Goal: Task Accomplishment & Management: Manage account settings

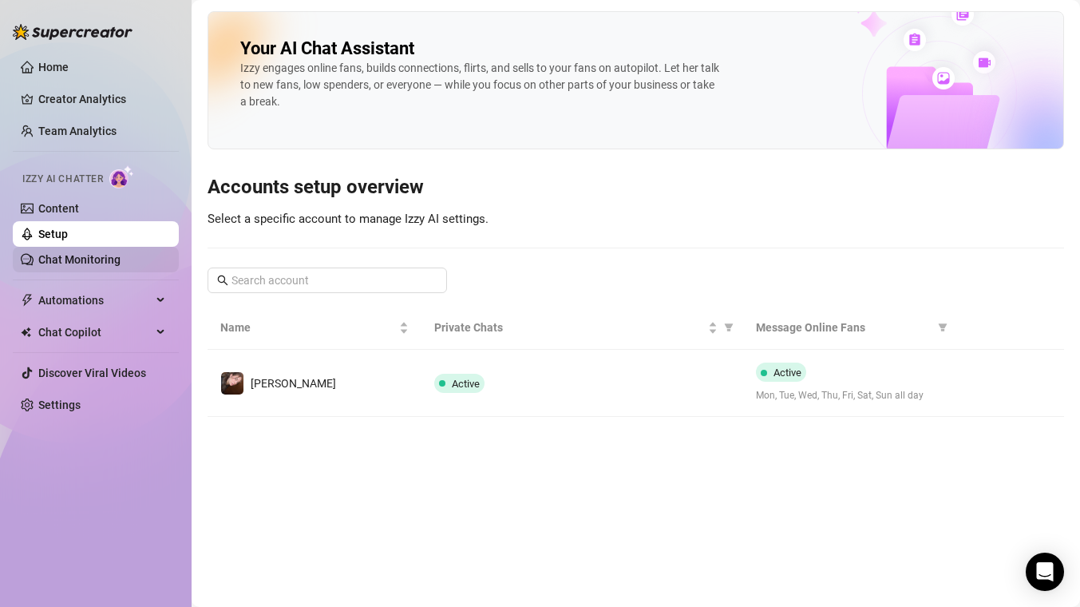
click at [121, 255] on link "Chat Monitoring" at bounding box center [79, 259] width 82 height 13
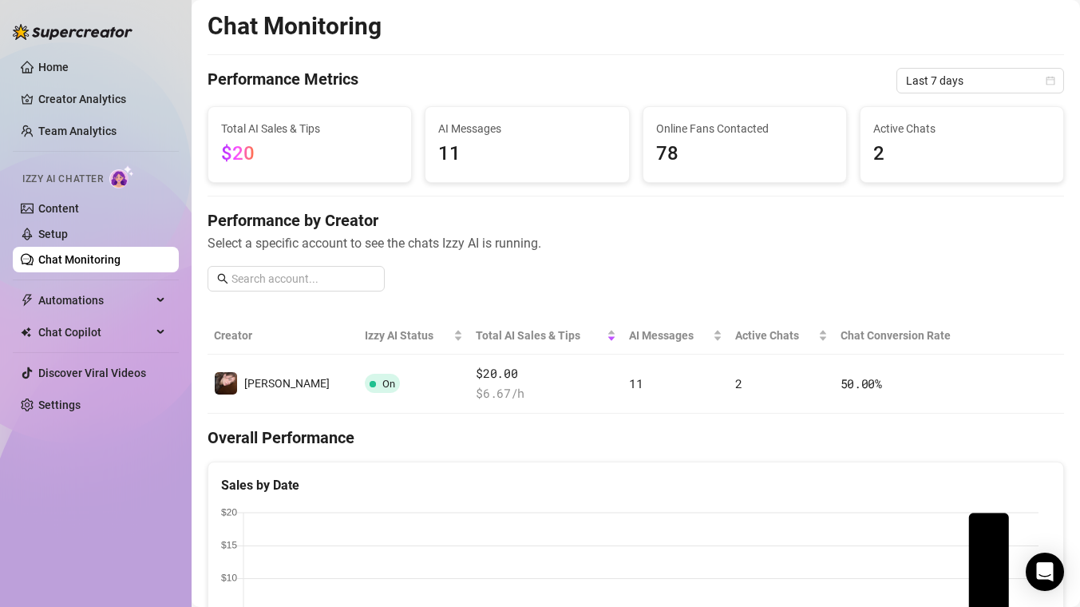
click at [440, 129] on span "AI Messages" at bounding box center [526, 129] width 177 height 18
click at [461, 146] on span "11" at bounding box center [526, 154] width 177 height 30
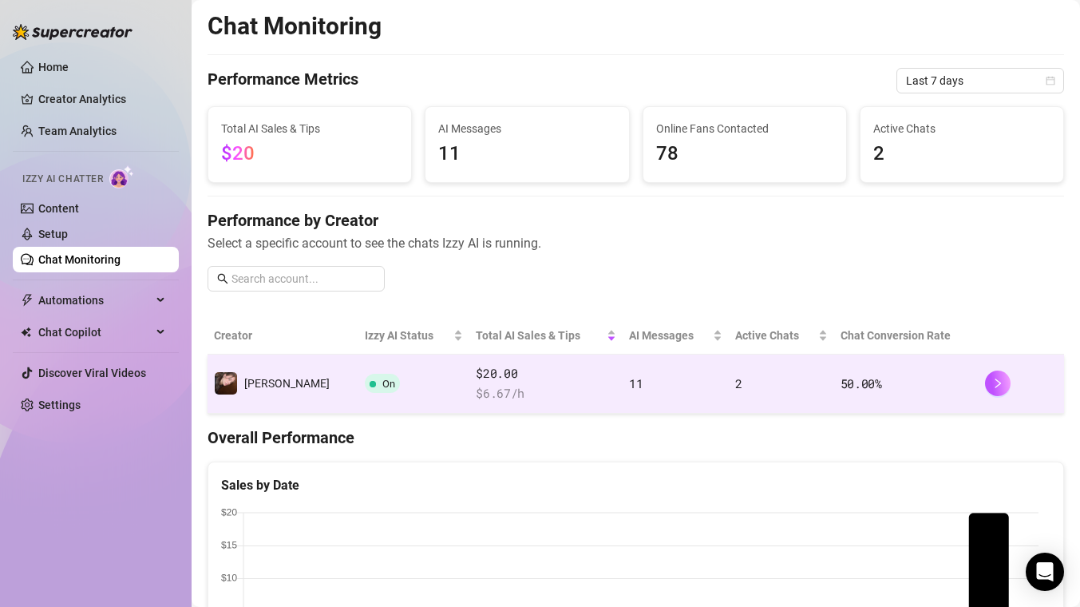
click at [1024, 394] on div at bounding box center [1021, 383] width 73 height 26
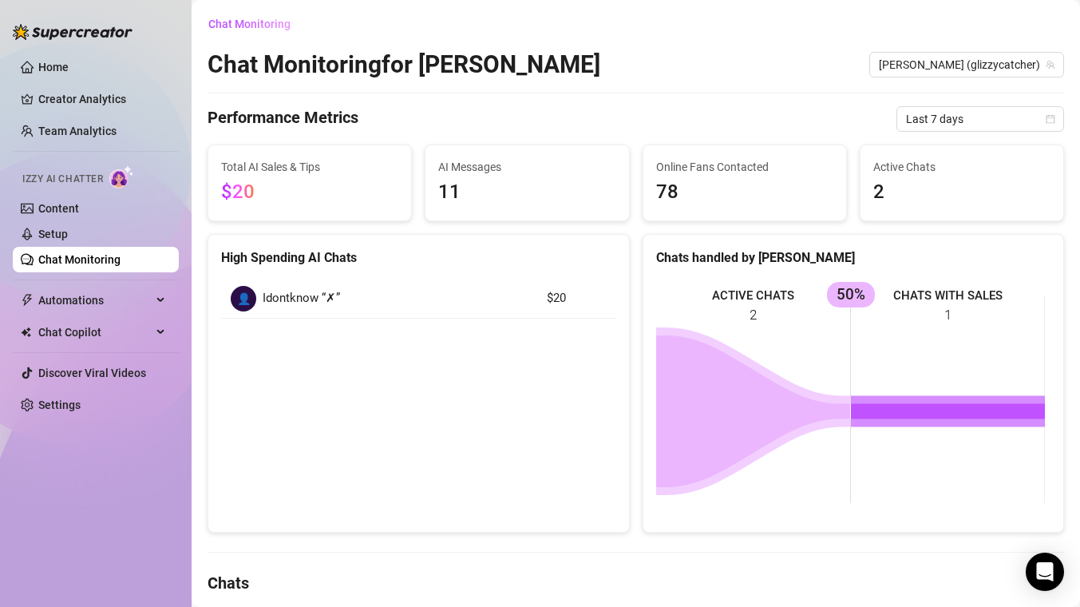
click at [414, 164] on div "Total AI Sales & Tips $20" at bounding box center [309, 183] width 217 height 77
click at [309, 168] on span "Total AI Sales & Tips" at bounding box center [309, 167] width 177 height 18
click at [109, 292] on span "Automations" at bounding box center [94, 300] width 113 height 26
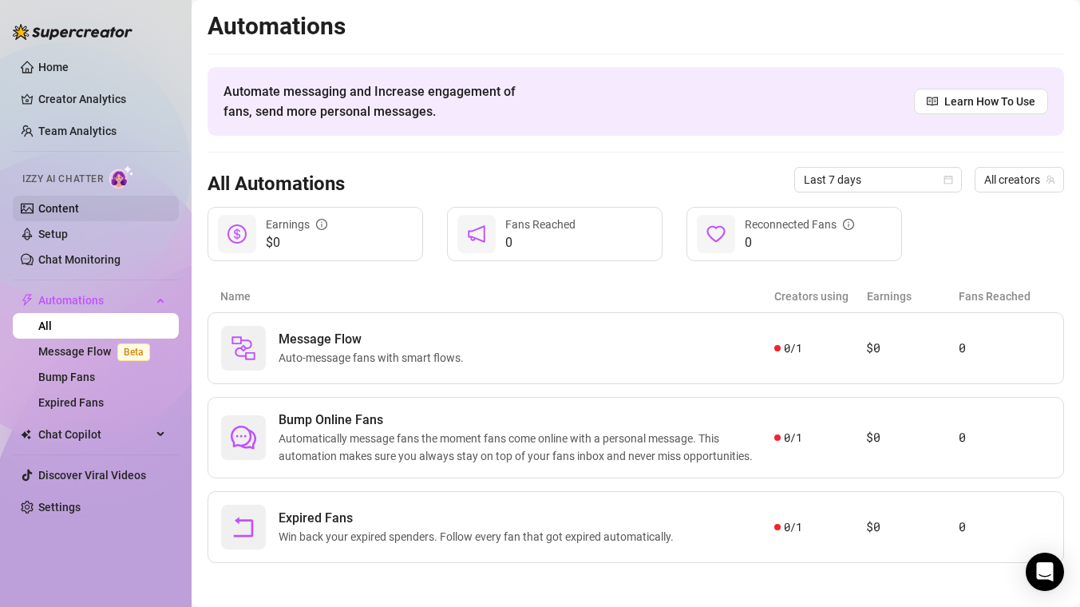
click at [79, 209] on link "Content" at bounding box center [58, 208] width 41 height 13
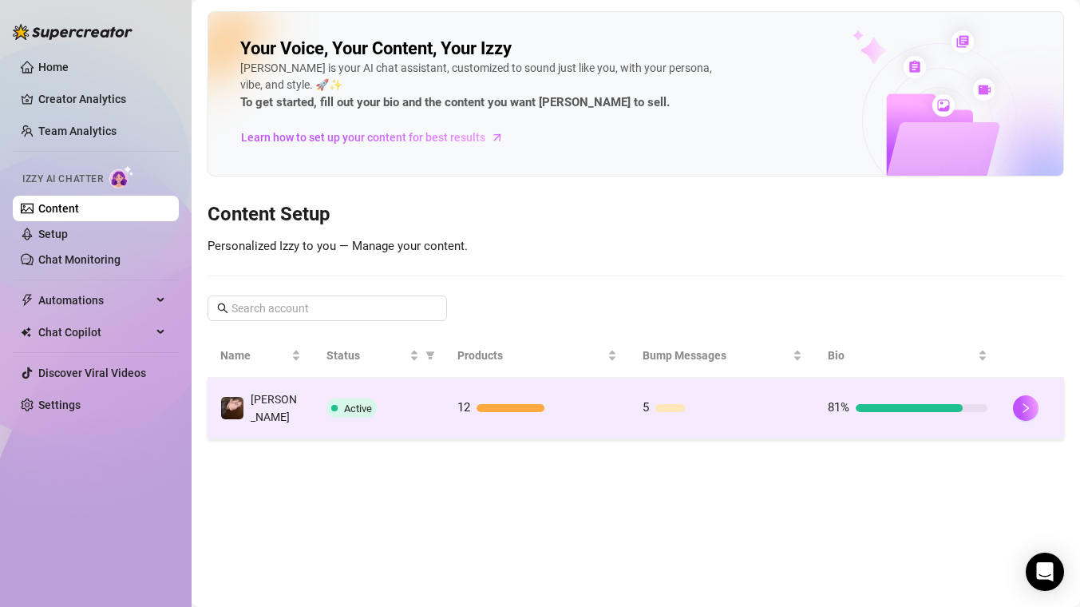
click at [741, 398] on div "5" at bounding box center [723, 407] width 160 height 19
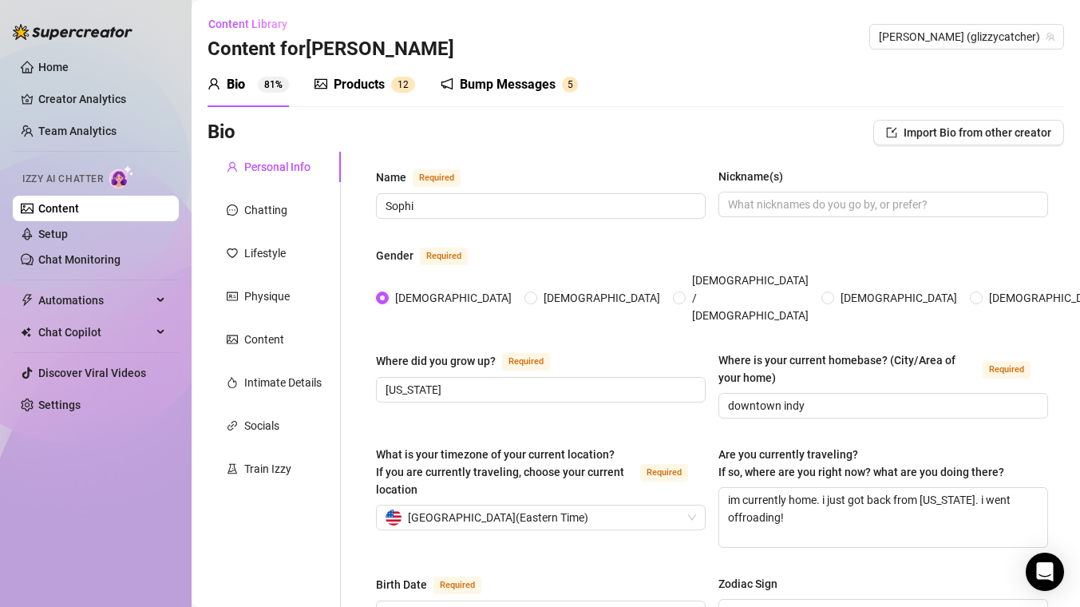
click at [393, 91] on span "1 2" at bounding box center [403, 85] width 24 height 16
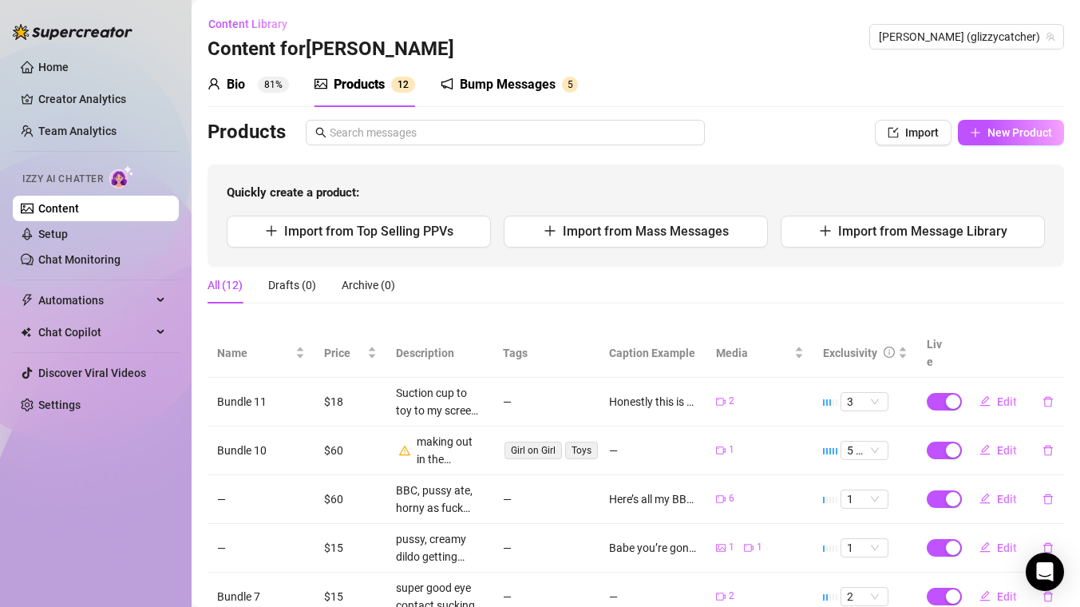
click at [518, 78] on div "Bump Messages" at bounding box center [508, 84] width 96 height 19
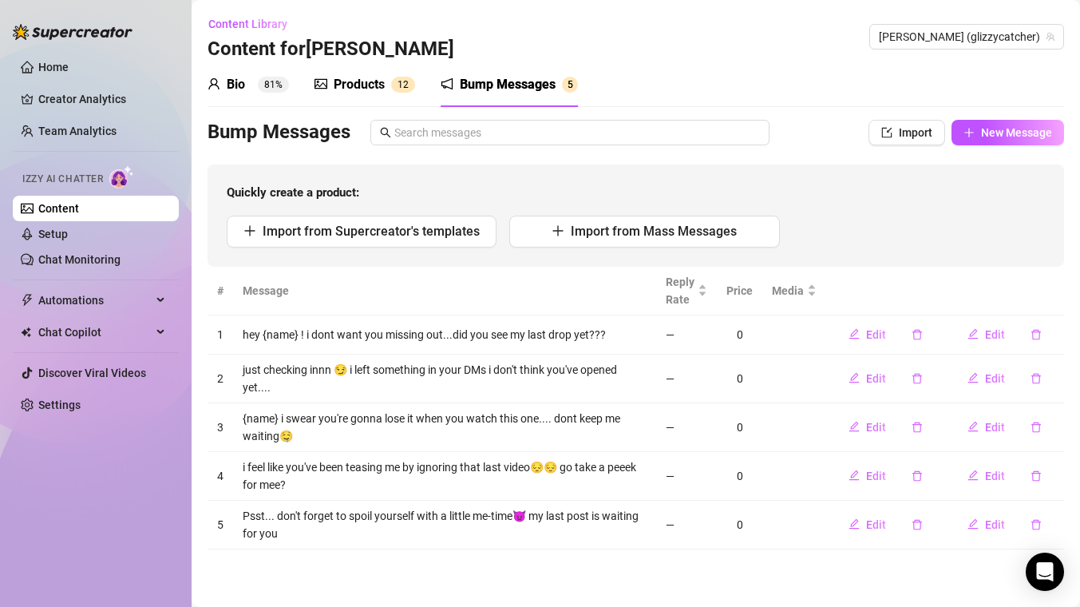
click at [227, 93] on div "Bio" at bounding box center [236, 84] width 18 height 19
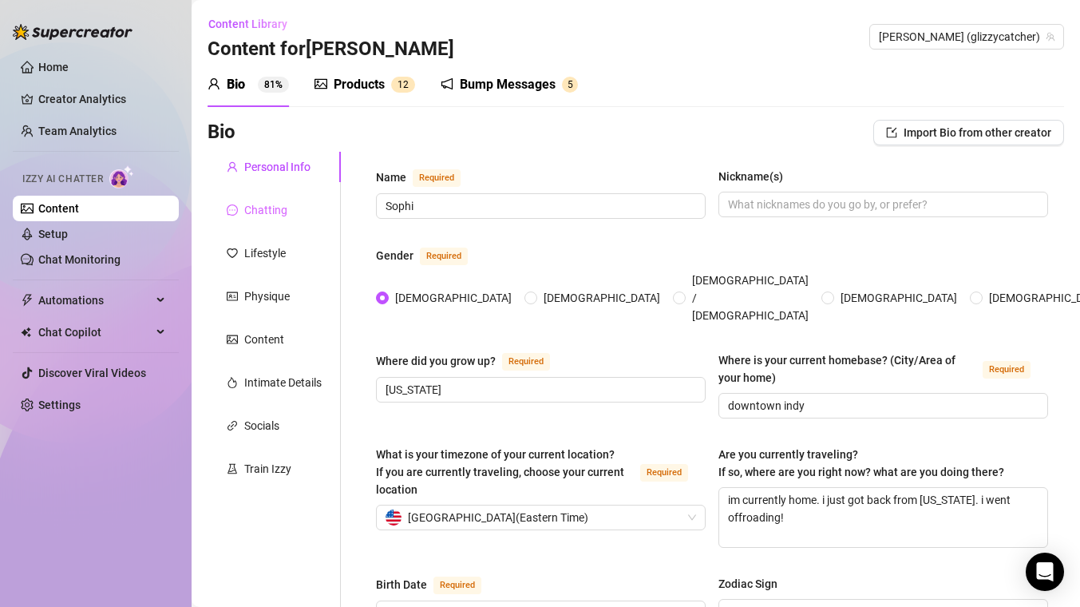
click at [273, 222] on div "Chatting" at bounding box center [274, 210] width 133 height 30
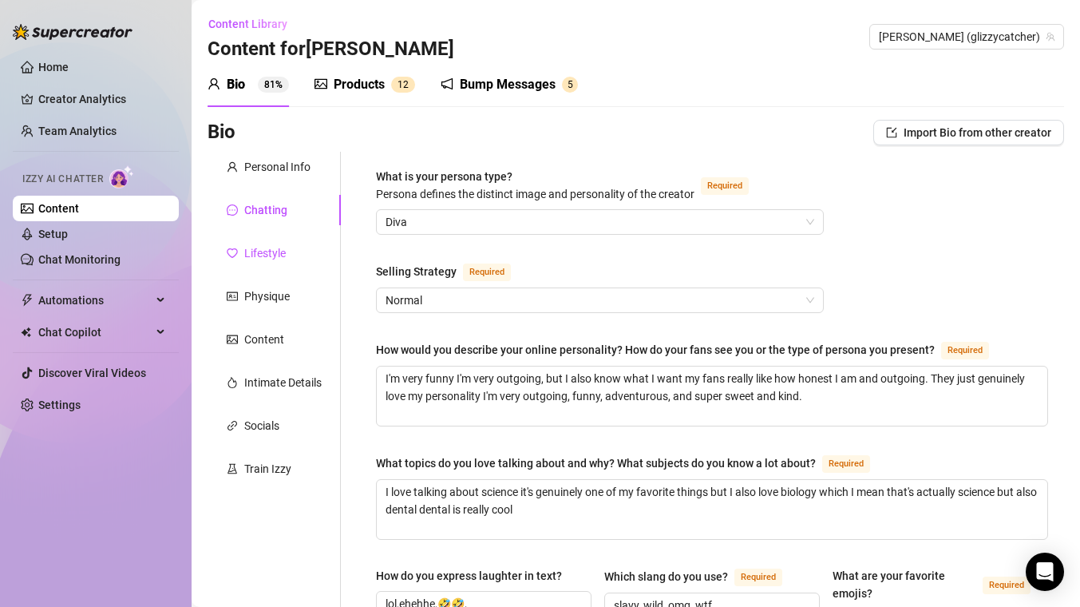
click at [255, 252] on div "Lifestyle" at bounding box center [265, 253] width 42 height 18
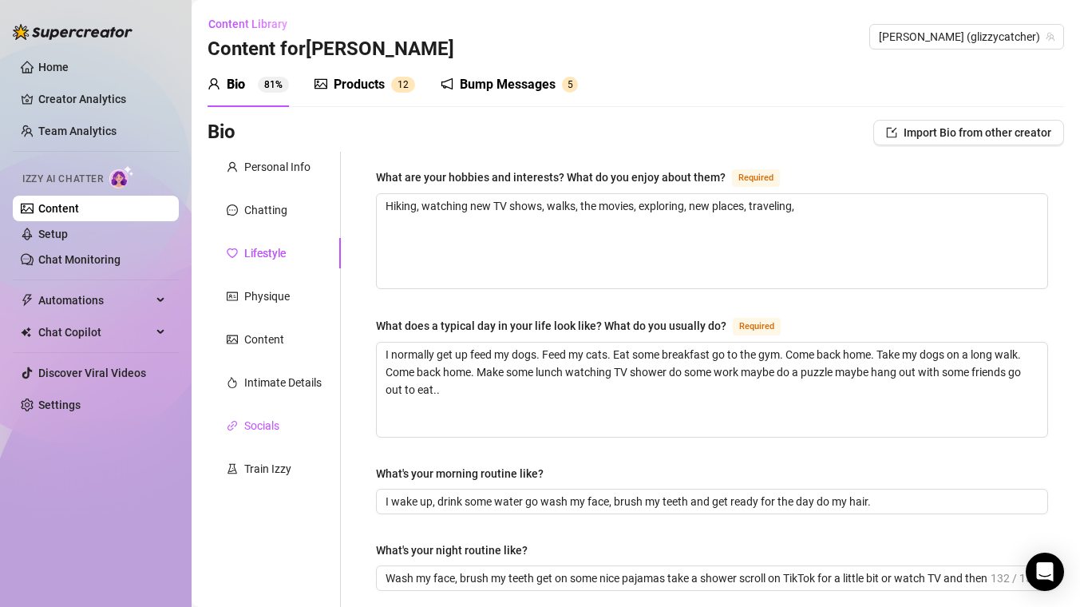
click at [271, 429] on div "Socials" at bounding box center [261, 426] width 35 height 18
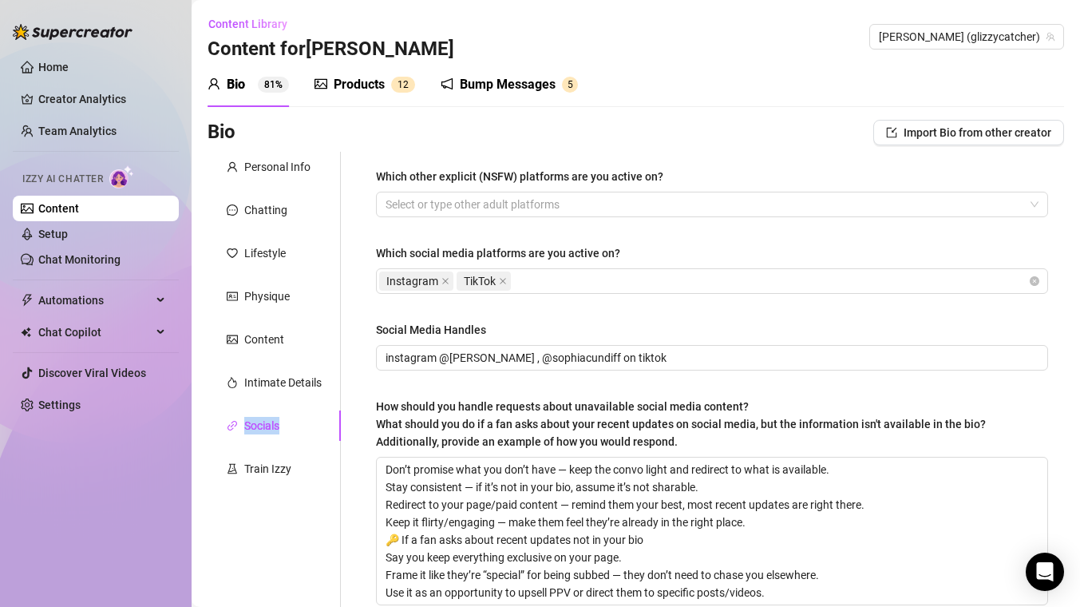
click at [270, 485] on div "Personal Info Chatting Lifestyle Physique Content Intimate Details Socials Trai…" at bounding box center [274, 394] width 133 height 484
click at [264, 471] on div "Train Izzy" at bounding box center [267, 469] width 47 height 18
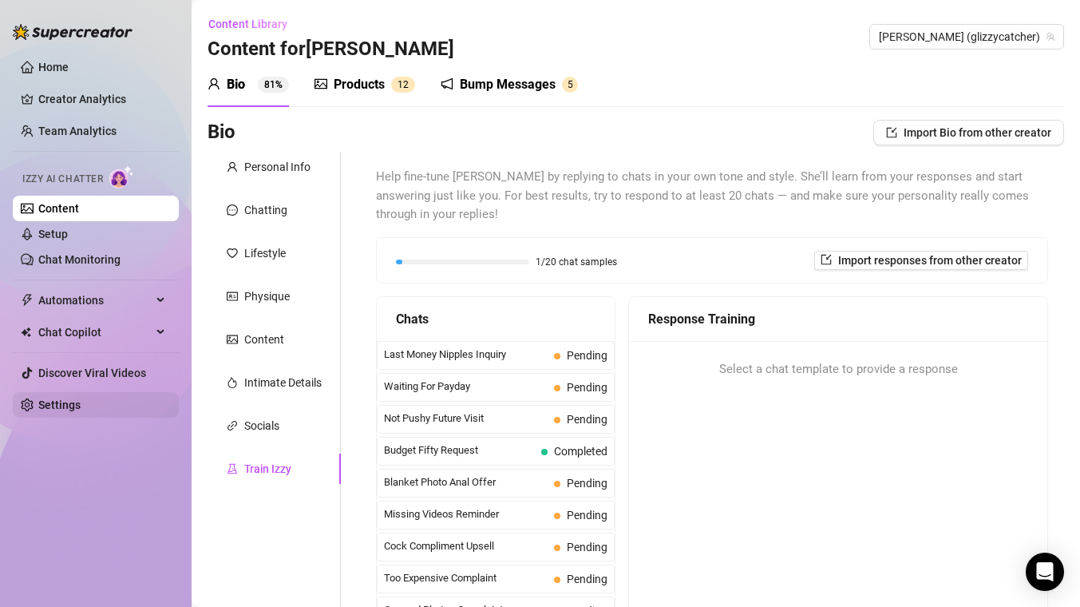
click at [75, 403] on link "Settings" at bounding box center [59, 404] width 42 height 13
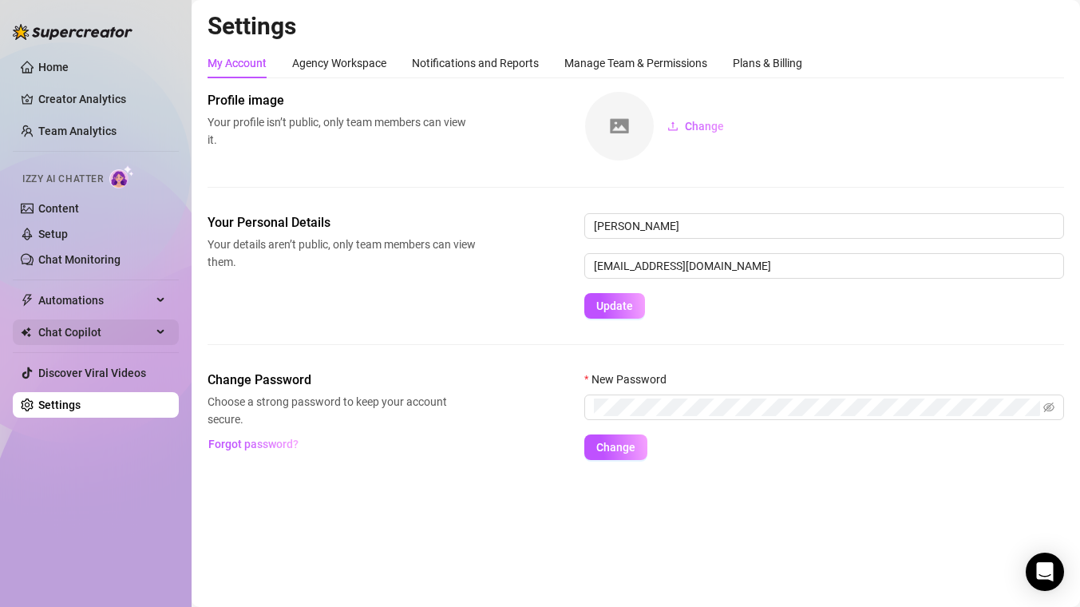
click at [77, 323] on span "Chat Copilot" at bounding box center [94, 332] width 113 height 26
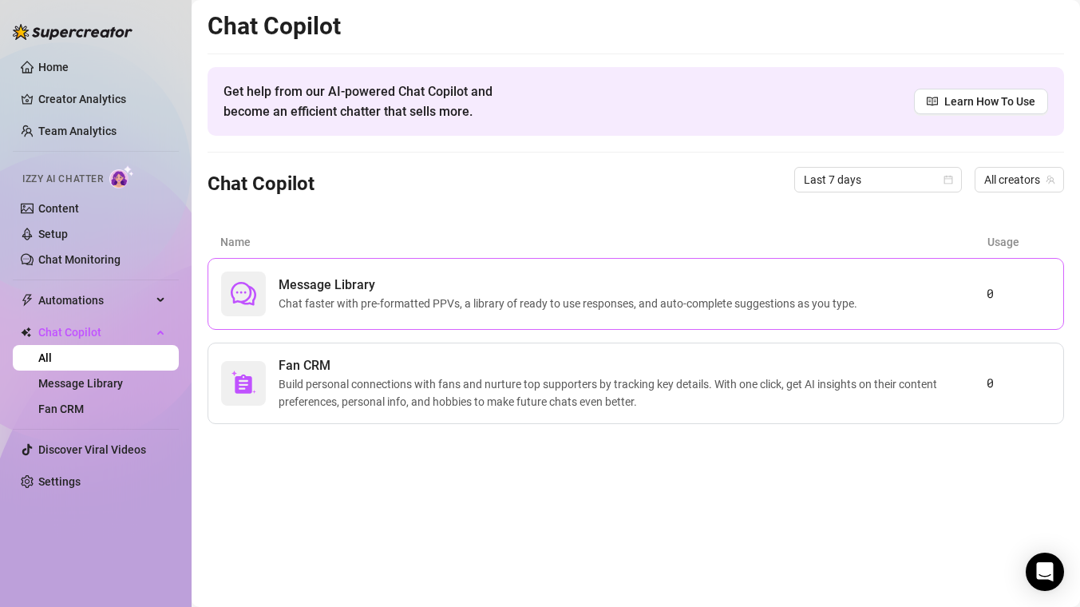
click at [322, 320] on div "Message Library Chat faster with pre-formatted PPVs, a library of ready to use …" at bounding box center [636, 294] width 857 height 72
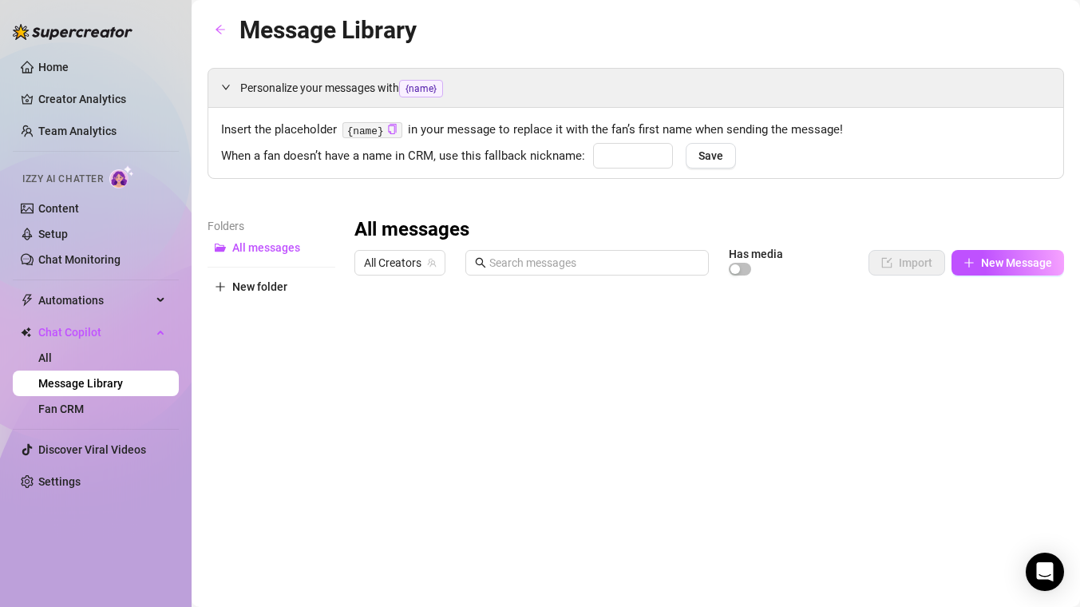
type input "babe"
click at [52, 351] on link "All" at bounding box center [45, 357] width 14 height 13
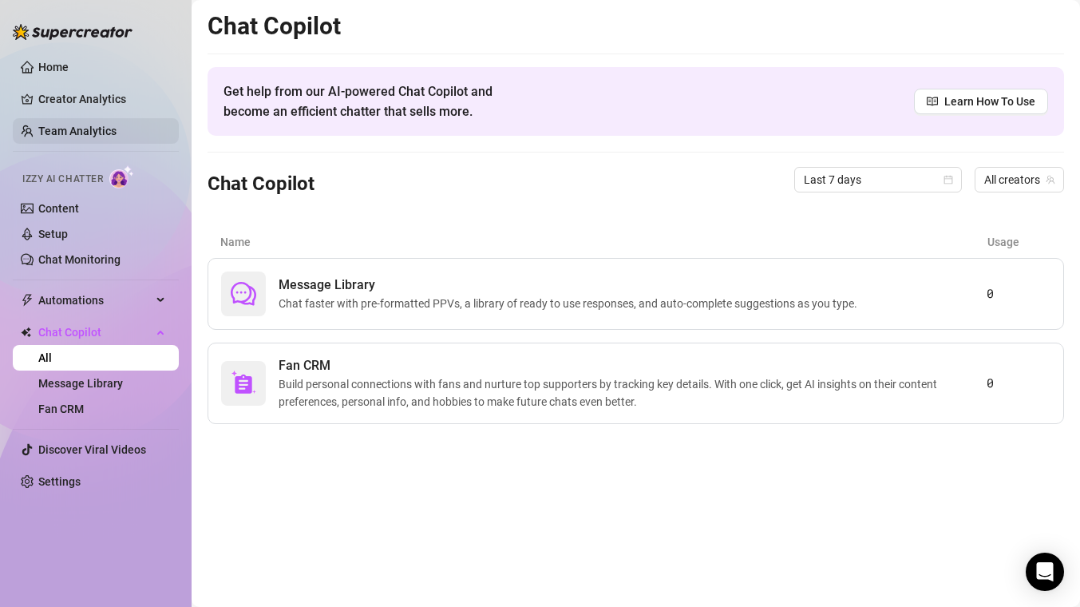
click at [46, 131] on link "Team Analytics" at bounding box center [77, 131] width 78 height 13
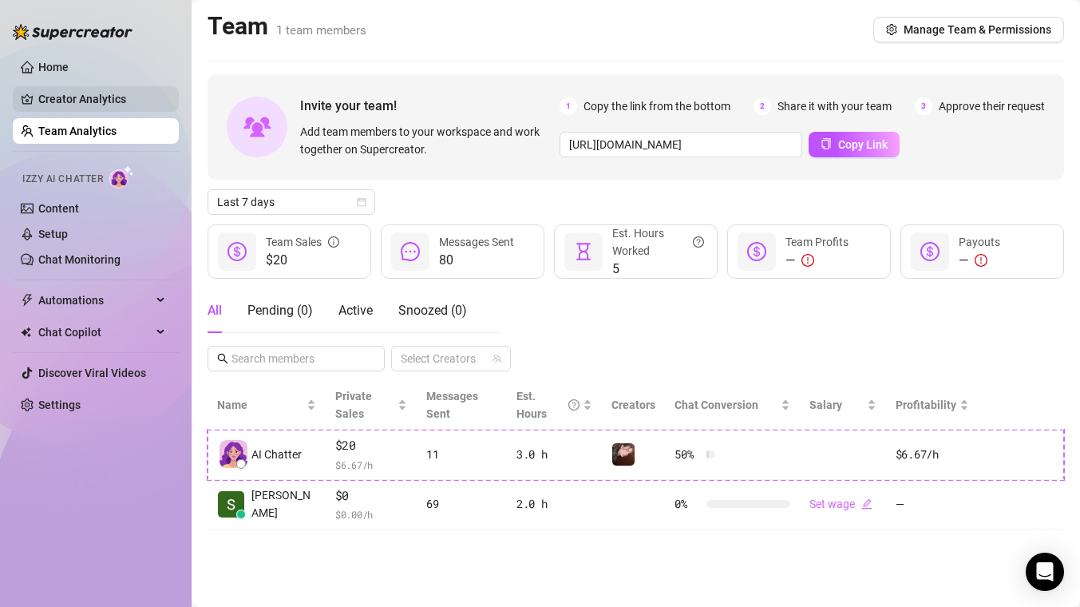
click at [59, 109] on link "Creator Analytics" at bounding box center [102, 99] width 128 height 26
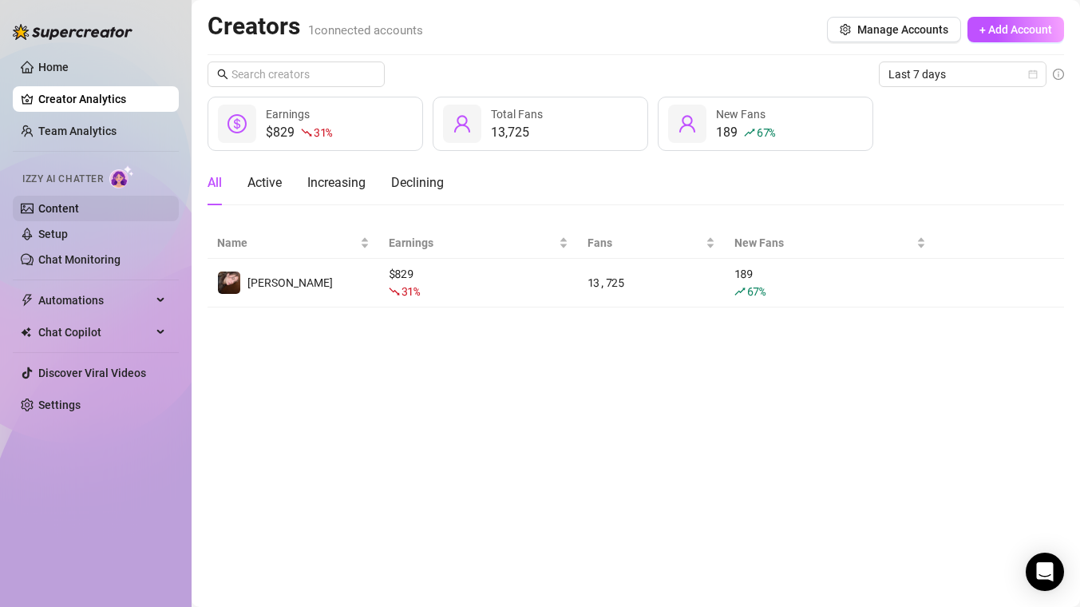
click at [79, 203] on link "Content" at bounding box center [58, 208] width 41 height 13
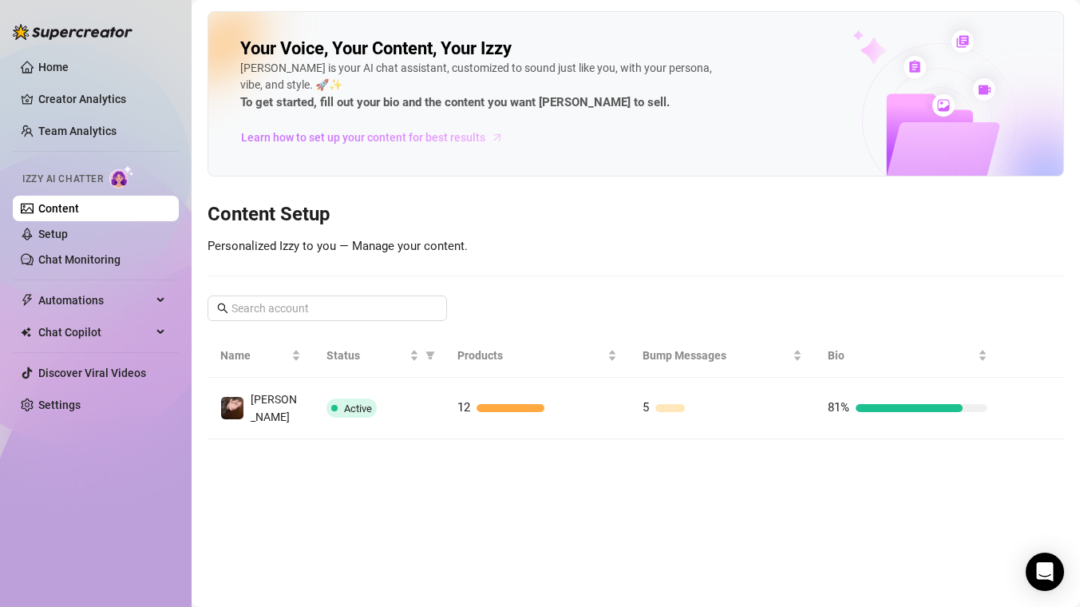
click at [402, 132] on span "Learn how to set up your content for best results" at bounding box center [363, 138] width 244 height 18
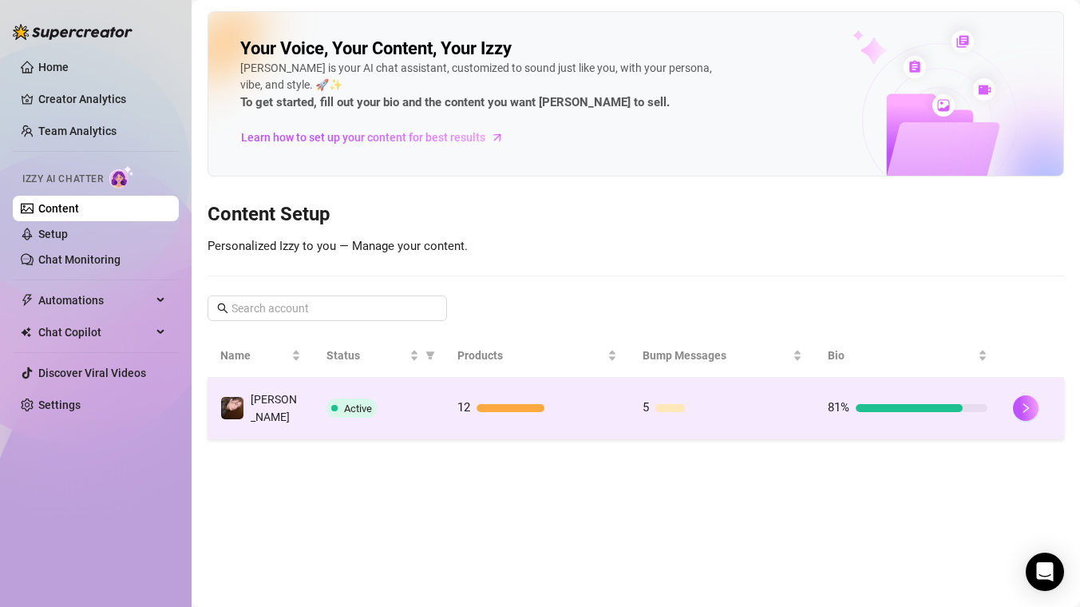
click at [433, 402] on td "Active" at bounding box center [380, 408] width 132 height 61
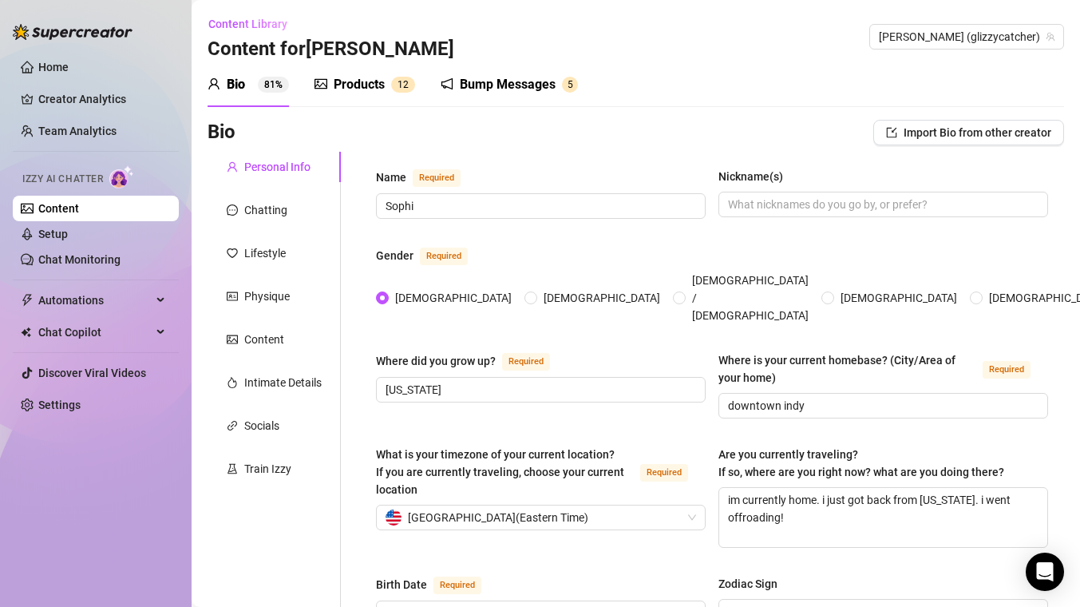
click at [358, 85] on div "Products" at bounding box center [359, 84] width 51 height 19
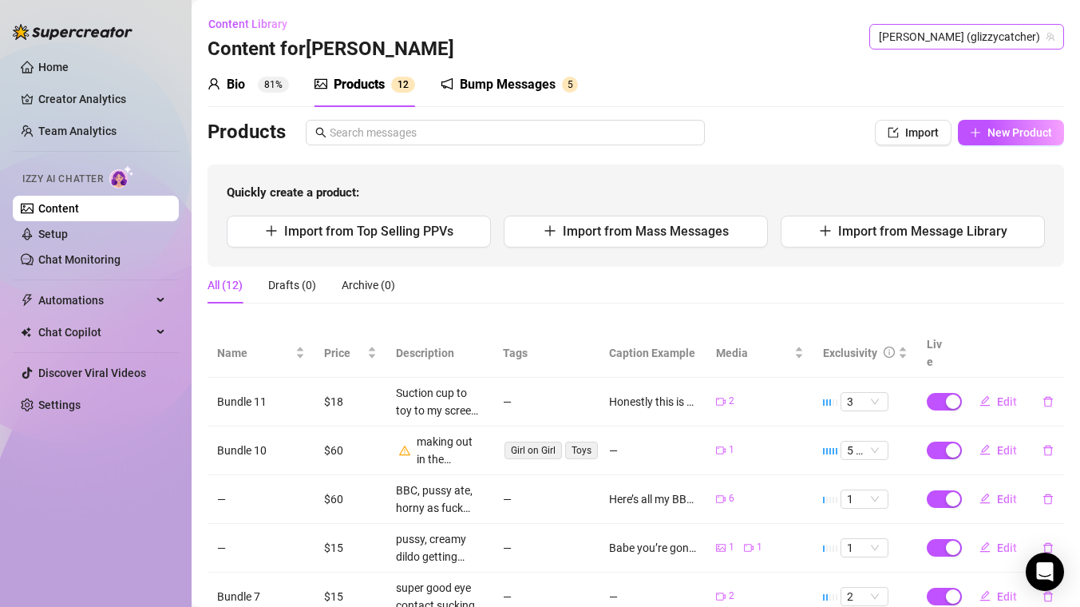
click at [986, 38] on span "[PERSON_NAME] (glizzycatcher)" at bounding box center [967, 37] width 176 height 24
click at [975, 69] on span "[PERSON_NAME]" at bounding box center [989, 70] width 85 height 18
click at [523, 97] on div "Bump Messages 5" at bounding box center [509, 84] width 137 height 45
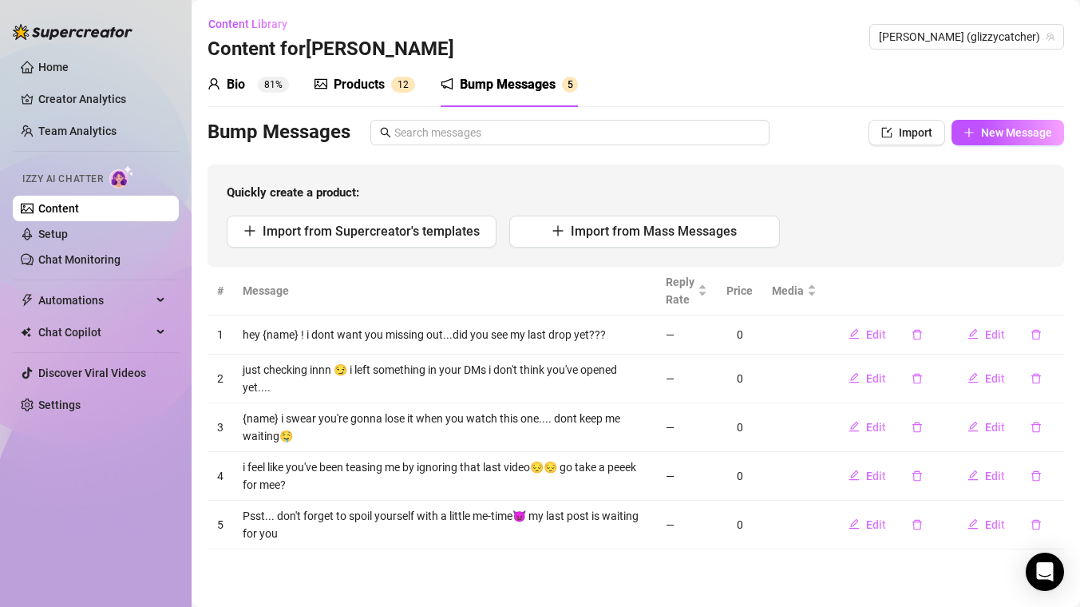
click at [406, 85] on span "2" at bounding box center [406, 84] width 6 height 11
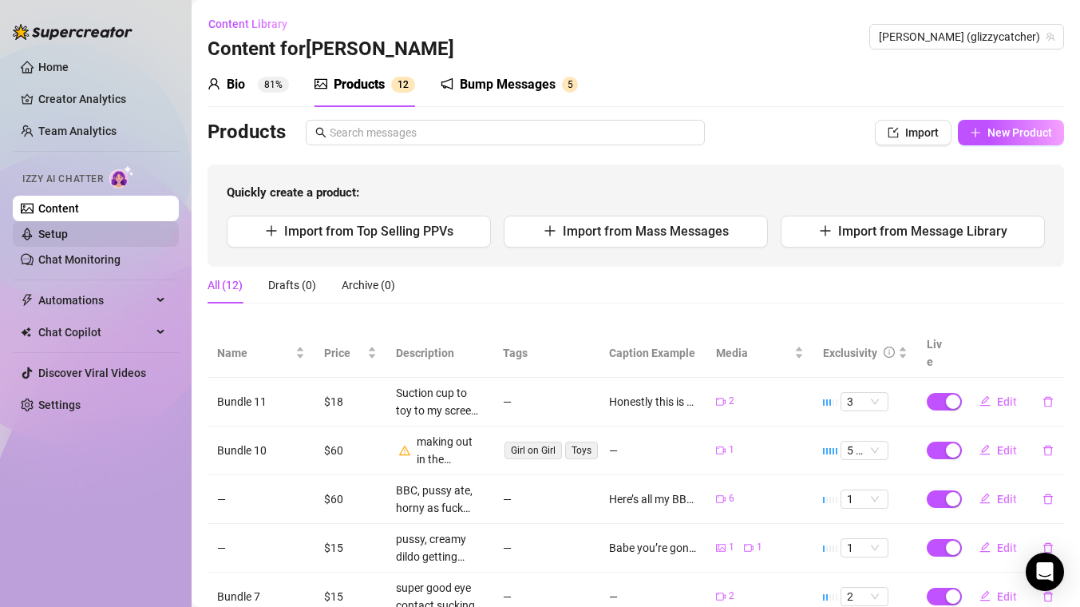
click at [68, 235] on link "Setup" at bounding box center [53, 234] width 30 height 13
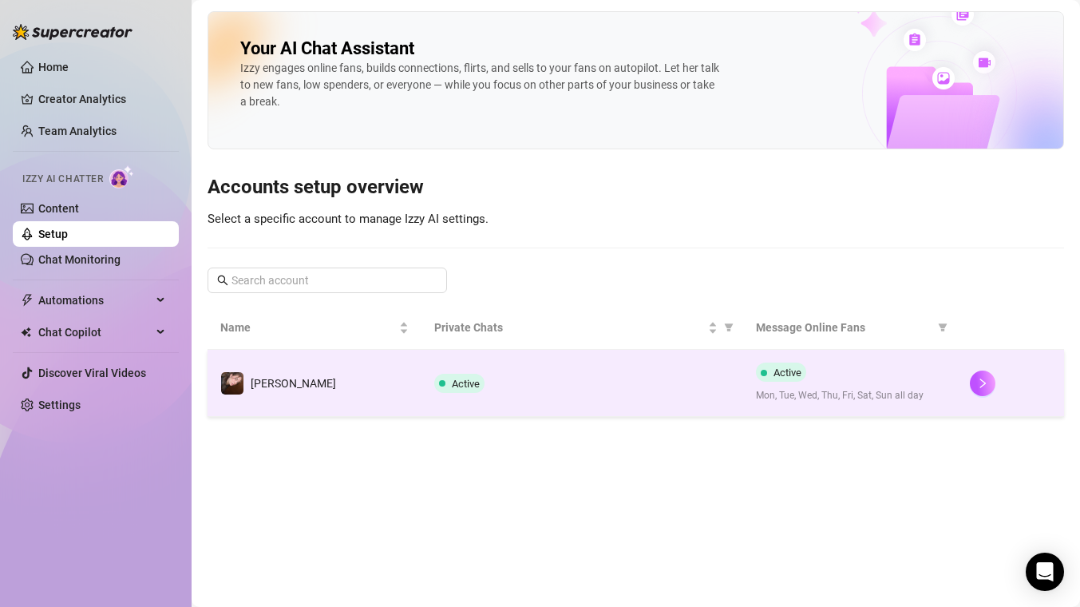
click at [647, 414] on td "Active" at bounding box center [582, 383] width 321 height 67
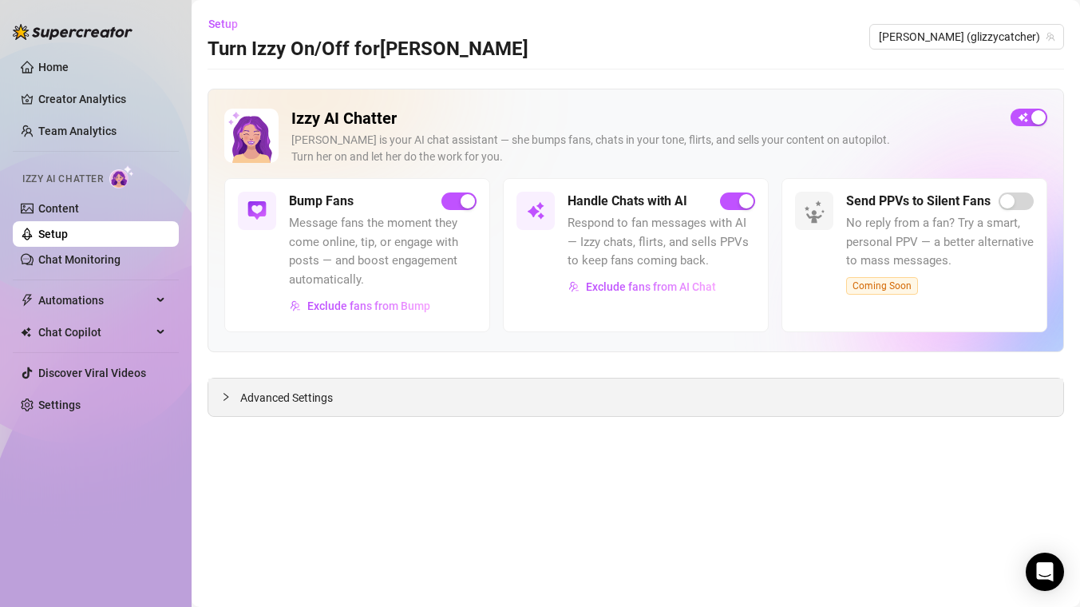
click at [279, 394] on span "Advanced Settings" at bounding box center [286, 398] width 93 height 18
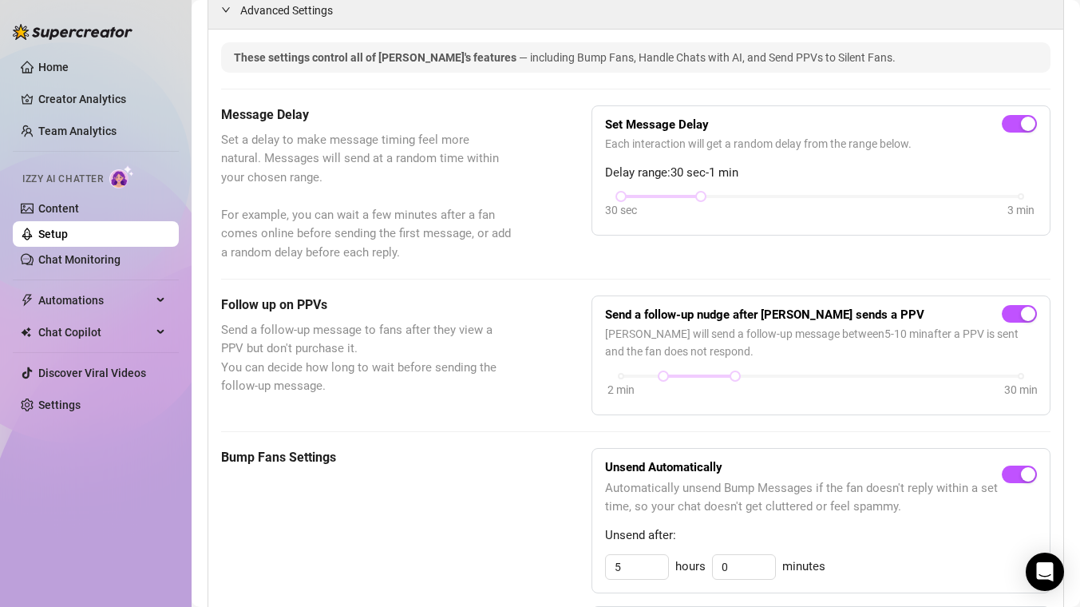
scroll to position [377, 0]
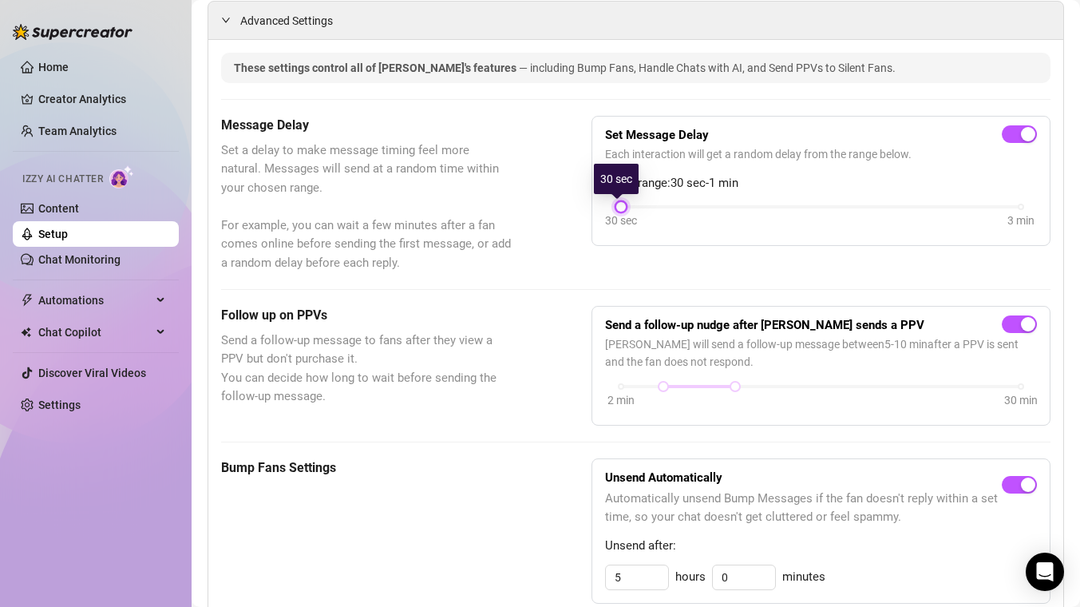
drag, startPoint x: 691, startPoint y: 208, endPoint x: 568, endPoint y: 201, distance: 123.2
click at [568, 201] on div "Message Delay Set a delay to make message timing feel more natural. Messages wi…" at bounding box center [635, 194] width 829 height 157
